Goal: Navigation & Orientation: Find specific page/section

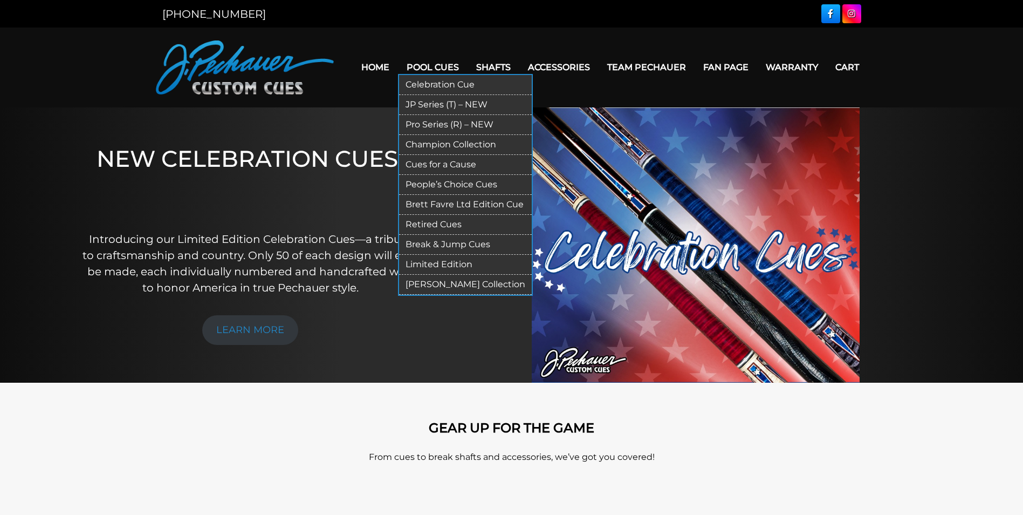
click at [454, 152] on link "Champion Collection" at bounding box center [465, 145] width 133 height 20
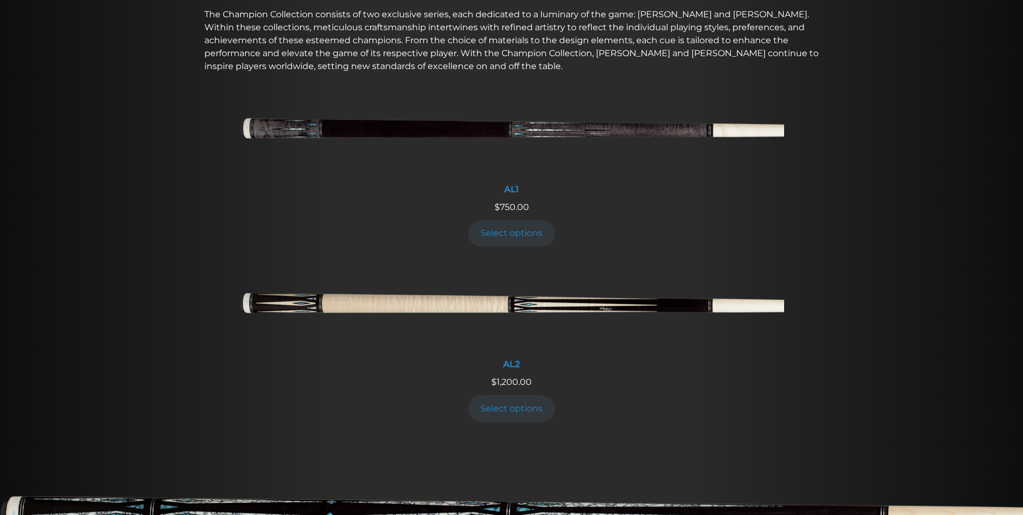
scroll to position [401, 0]
